Goal: Information Seeking & Learning: Compare options

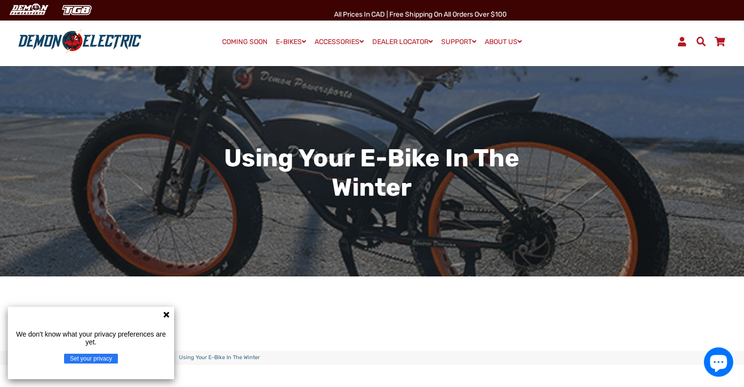
click at [93, 360] on button "Set your privacy" at bounding box center [91, 359] width 54 height 10
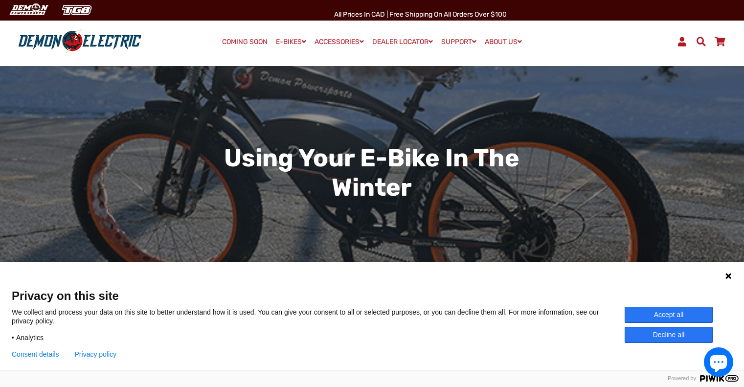
click at [666, 316] on button "Accept all" at bounding box center [668, 315] width 88 height 16
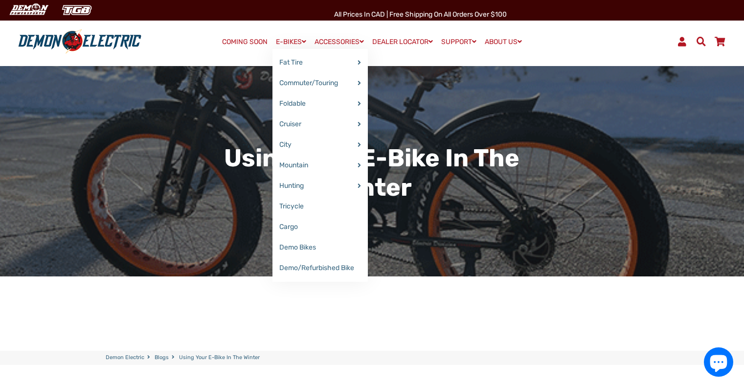
click at [286, 42] on link "E-BIKES" at bounding box center [290, 42] width 37 height 14
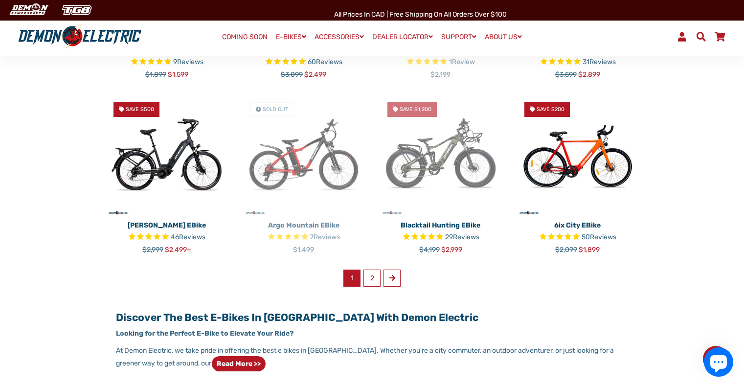
scroll to position [577, 0]
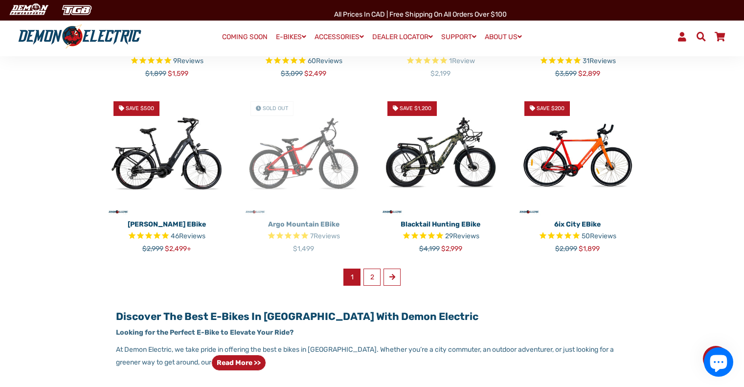
click at [446, 162] on img at bounding box center [440, 154] width 122 height 122
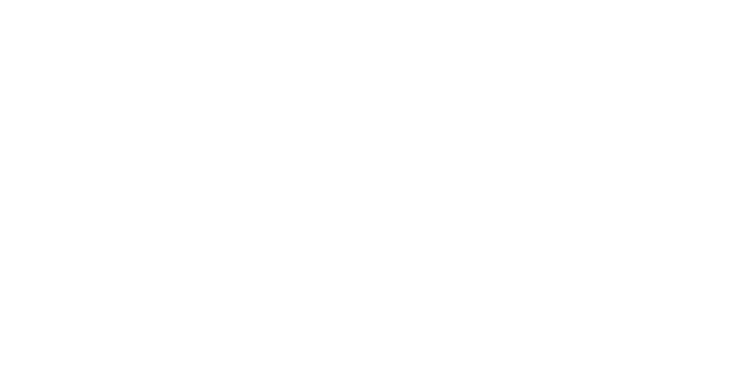
select select "******"
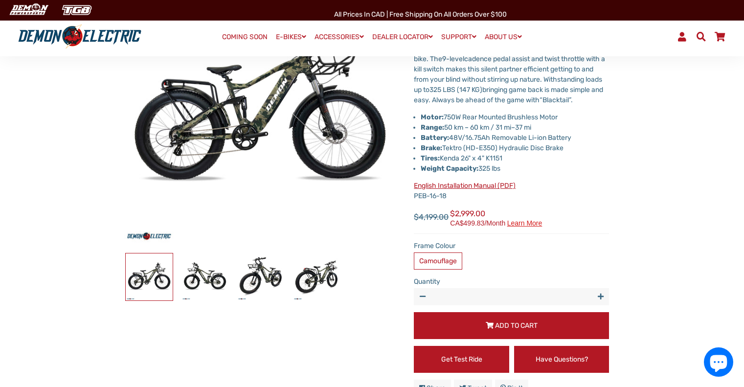
scroll to position [153, 0]
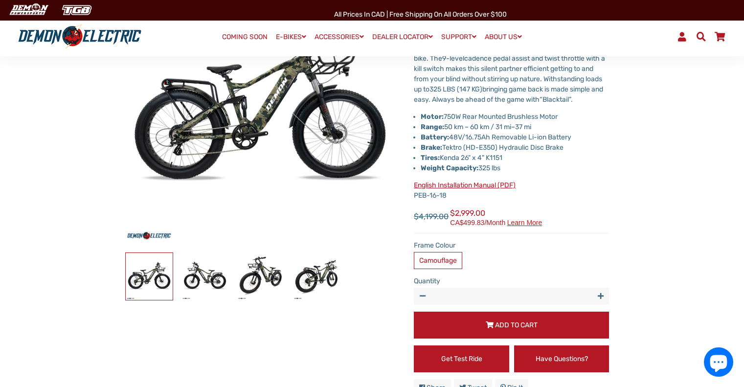
click at [61, 36] on img at bounding box center [80, 36] width 130 height 25
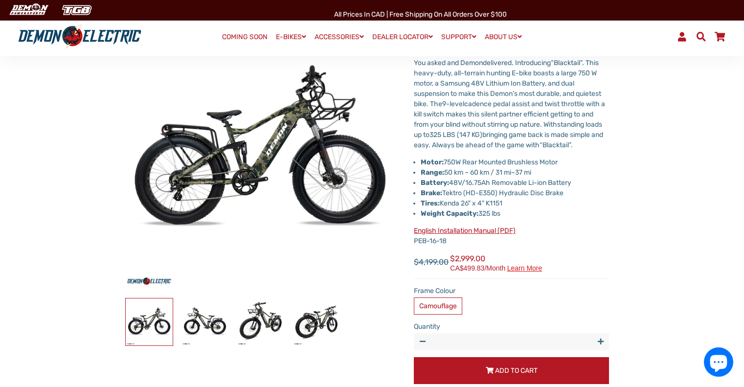
scroll to position [108, 0]
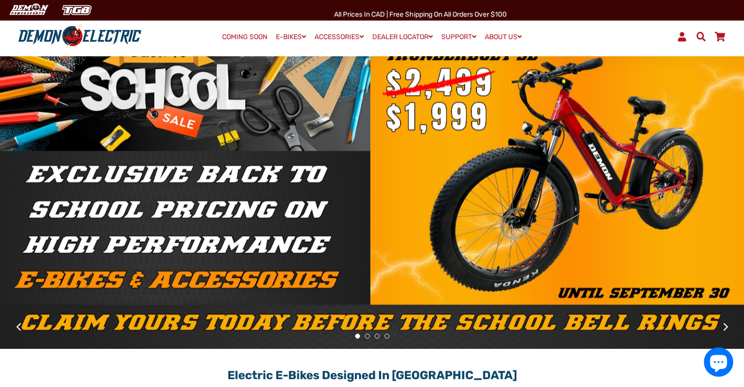
scroll to position [46, 0]
click at [726, 326] on button at bounding box center [725, 325] width 17 height 17
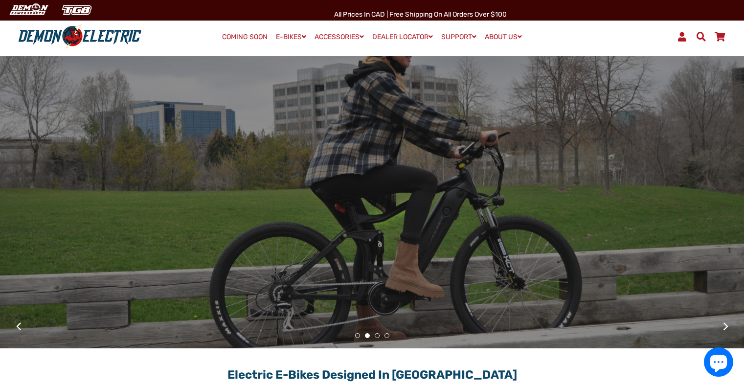
click at [726, 326] on button at bounding box center [725, 325] width 17 height 17
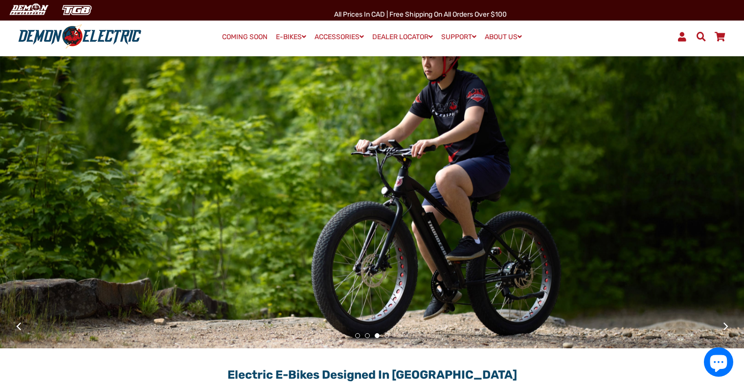
click at [726, 326] on button at bounding box center [725, 325] width 17 height 17
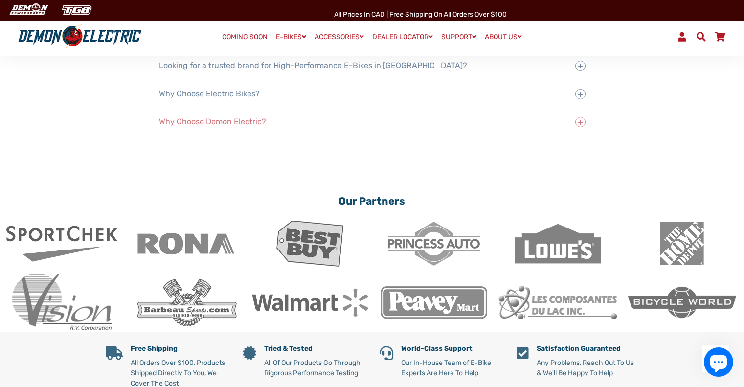
scroll to position [1572, 0]
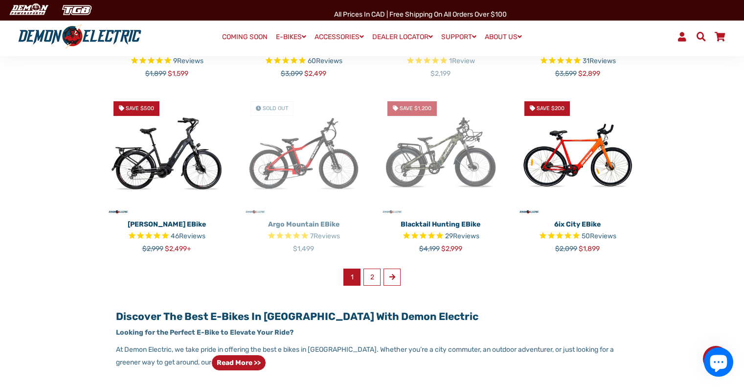
scroll to position [381, 0]
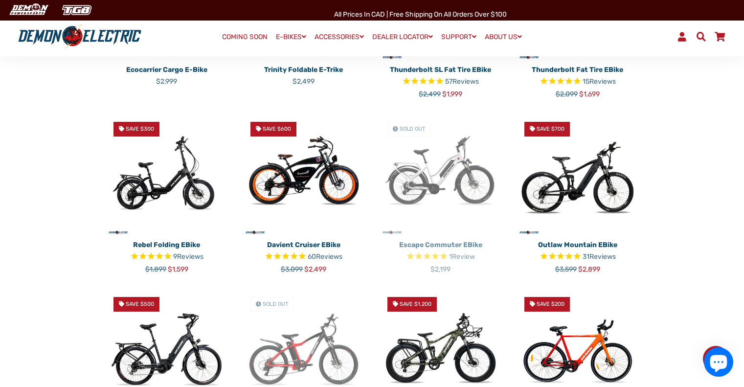
click at [565, 188] on img at bounding box center [577, 175] width 122 height 122
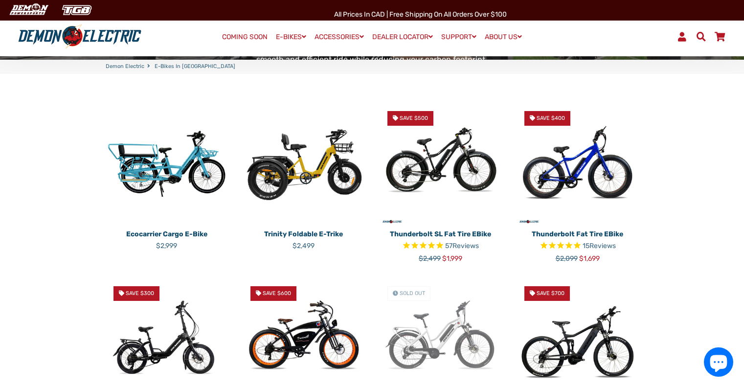
scroll to position [268, 0]
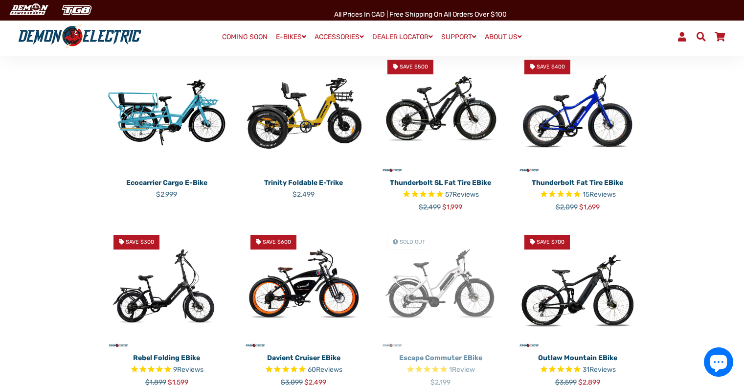
click at [312, 295] on img at bounding box center [304, 288] width 122 height 122
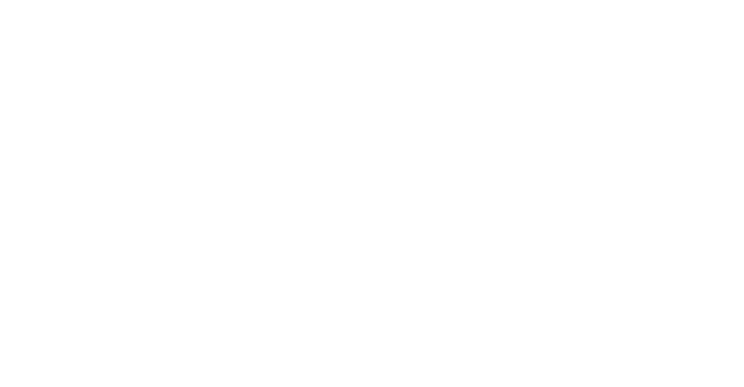
select select "******"
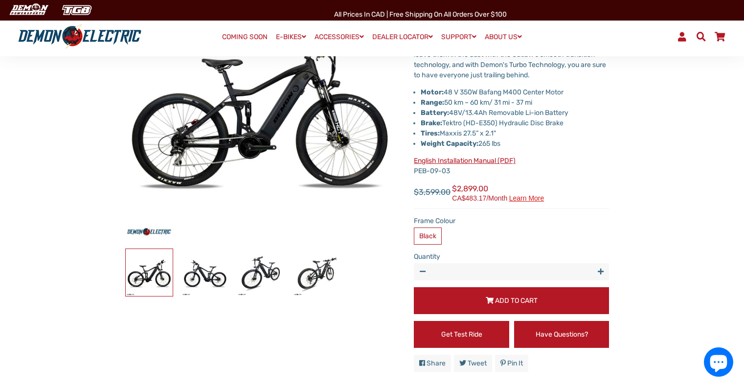
scroll to position [157, 0]
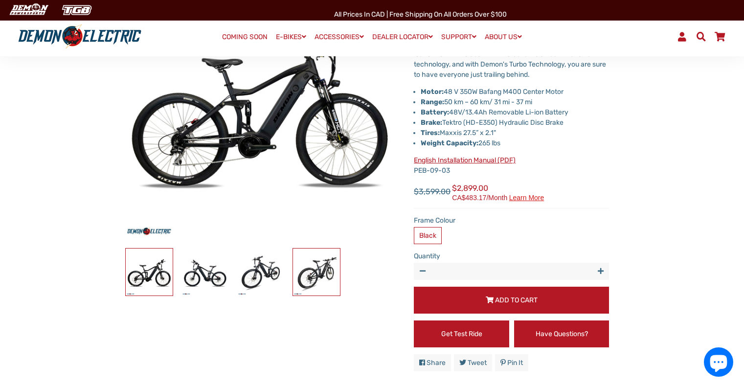
click at [324, 282] on img at bounding box center [316, 271] width 47 height 47
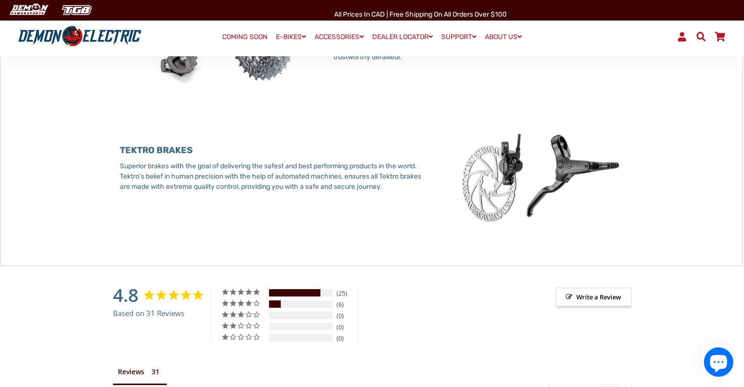
scroll to position [1266, 0]
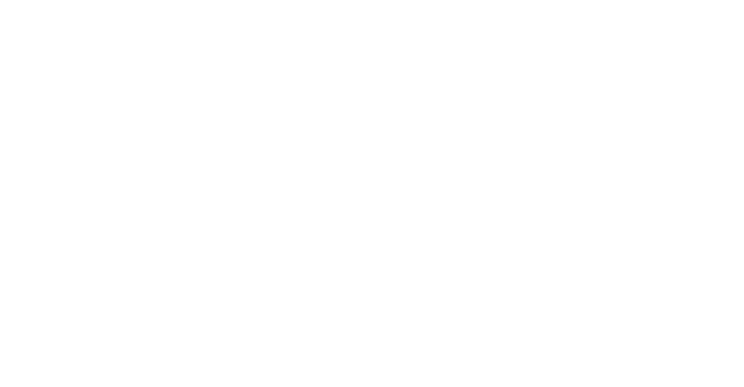
select select "******"
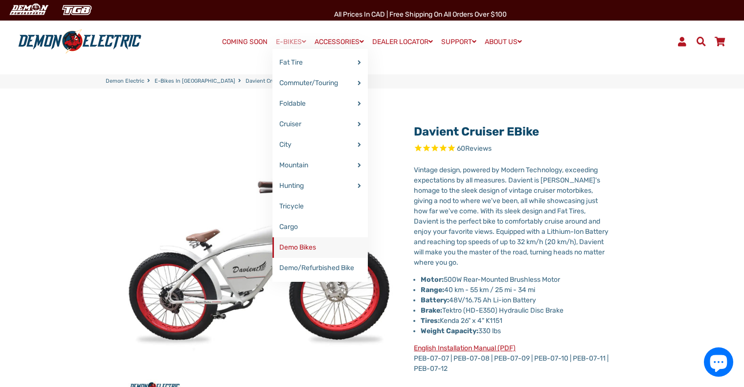
click at [297, 248] on link "Demo Bikes" at bounding box center [319, 247] width 95 height 21
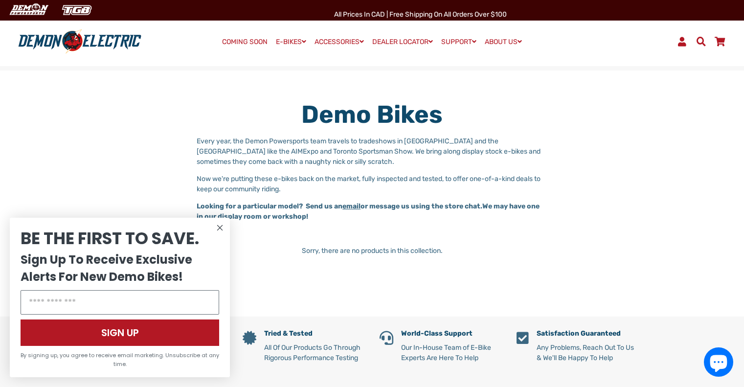
click at [219, 224] on circle "Close dialog" at bounding box center [220, 228] width 12 height 12
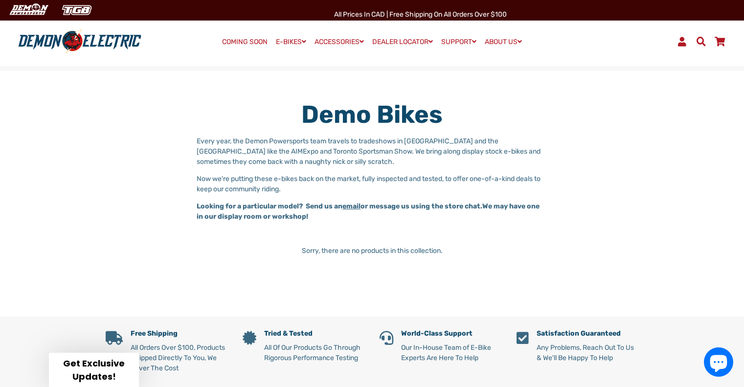
click at [268, 279] on div "Demo Bikes Every year, the Demon Powersports team travels to tradeshows in [GEO…" at bounding box center [372, 193] width 744 height 246
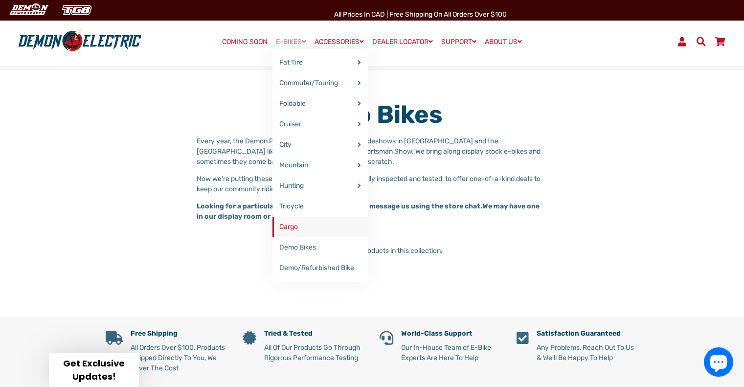
click at [295, 232] on link "Cargo" at bounding box center [319, 227] width 95 height 21
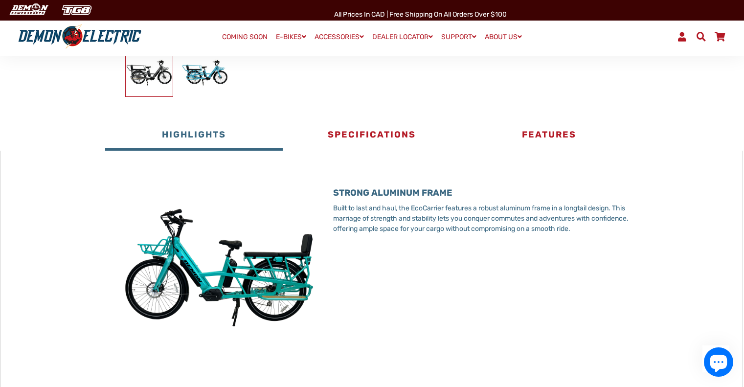
scroll to position [356, 0]
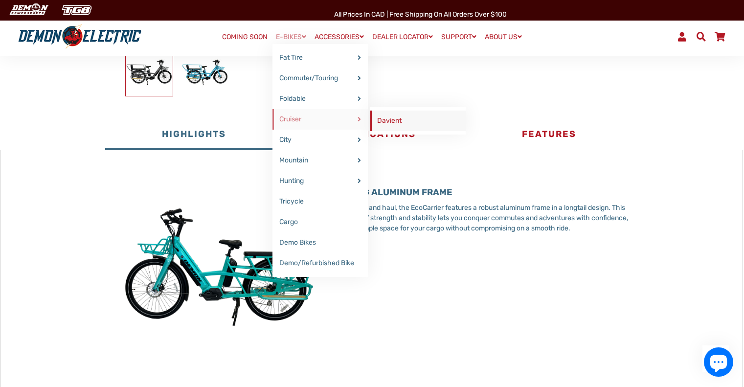
click at [385, 118] on link "Davient" at bounding box center [417, 121] width 95 height 21
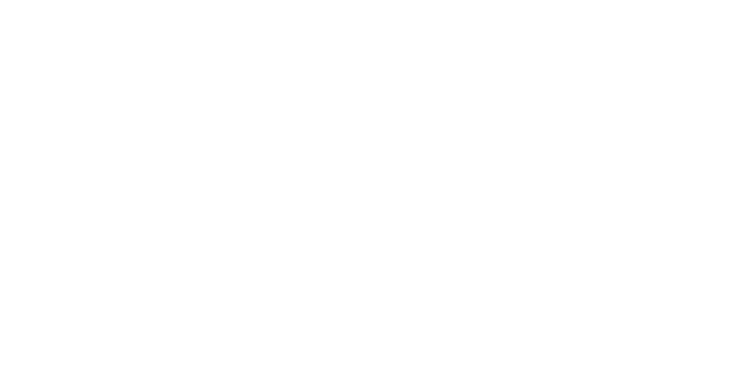
select select "******"
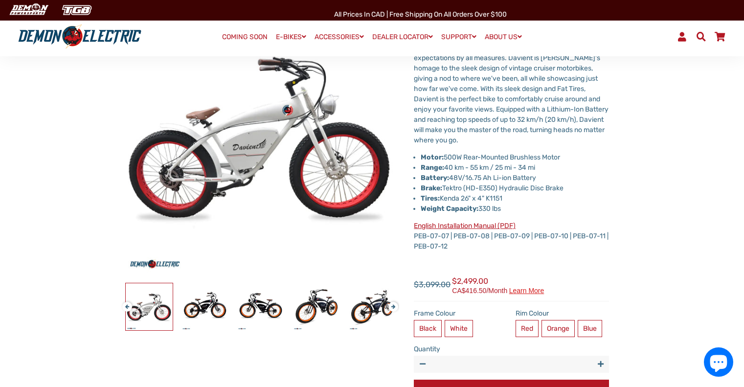
scroll to position [123, 0]
